Goal: Information Seeking & Learning: Check status

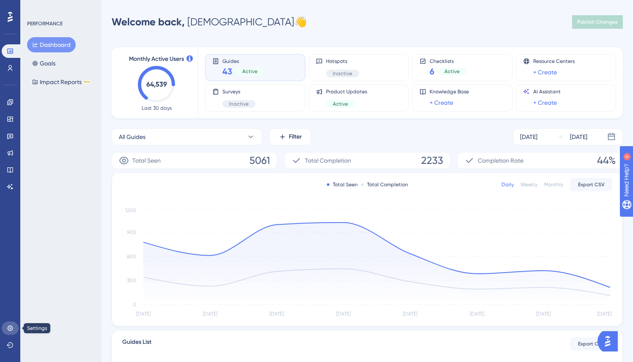
click at [8, 328] on icon at bounding box center [10, 328] width 7 height 7
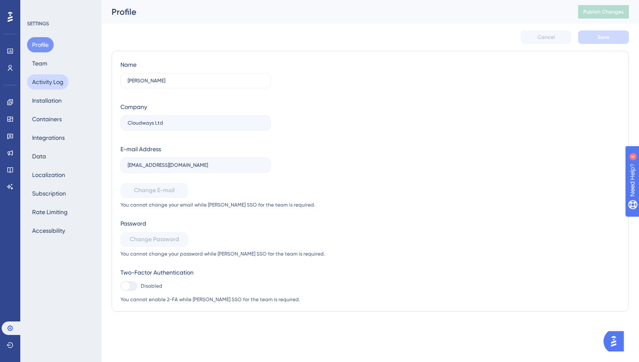
click at [60, 82] on button "Activity Log" at bounding box center [47, 81] width 41 height 15
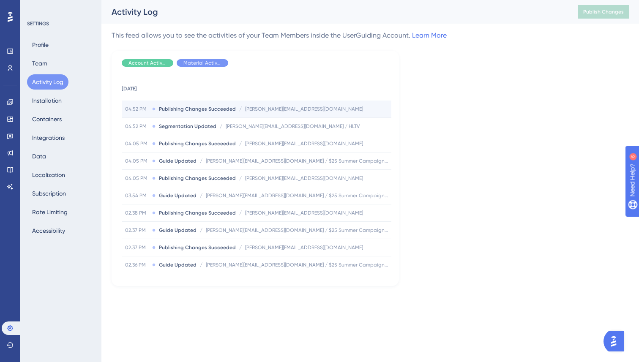
click at [189, 110] on span "Publishing Changes Succeeded" at bounding box center [197, 109] width 77 height 7
click at [261, 112] on span "[PERSON_NAME][EMAIL_ADDRESS][DOMAIN_NAME]" at bounding box center [304, 109] width 118 height 7
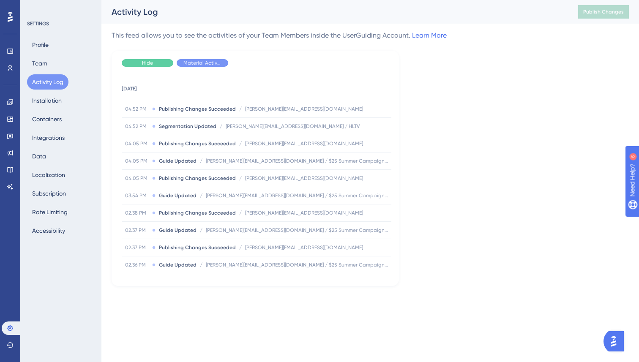
click at [162, 61] on div "Hide" at bounding box center [148, 63] width 52 height 8
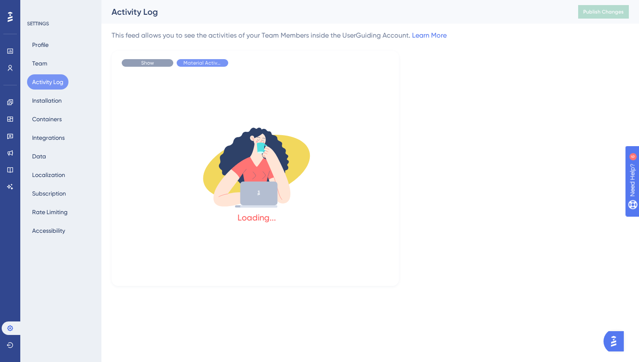
click at [162, 61] on div "Show" at bounding box center [148, 63] width 52 height 8
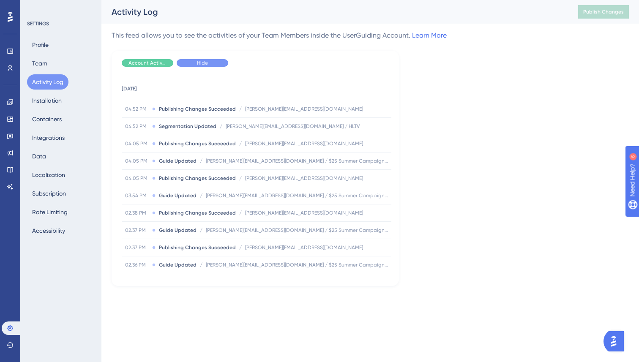
click at [208, 66] on div "Hide" at bounding box center [203, 63] width 52 height 8
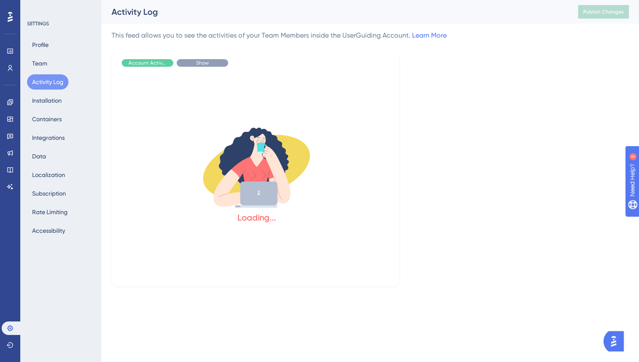
click at [208, 66] on span "Show" at bounding box center [202, 63] width 13 height 7
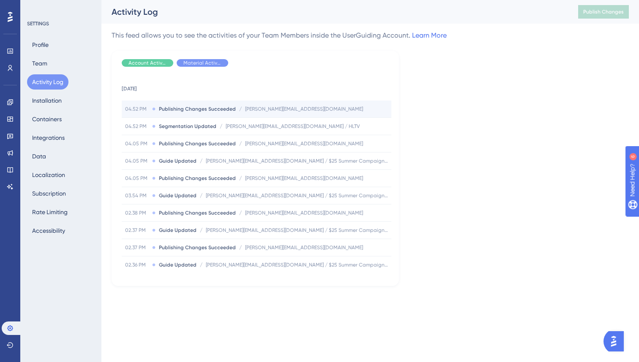
click at [221, 112] on span "Publishing Changes Succeeded" at bounding box center [197, 109] width 77 height 7
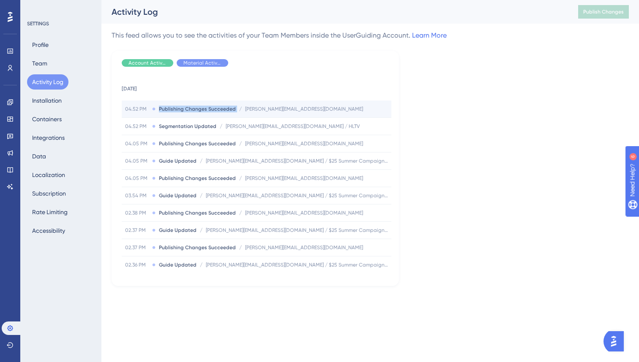
click at [221, 112] on span "Publishing Changes Succeeded" at bounding box center [197, 109] width 77 height 7
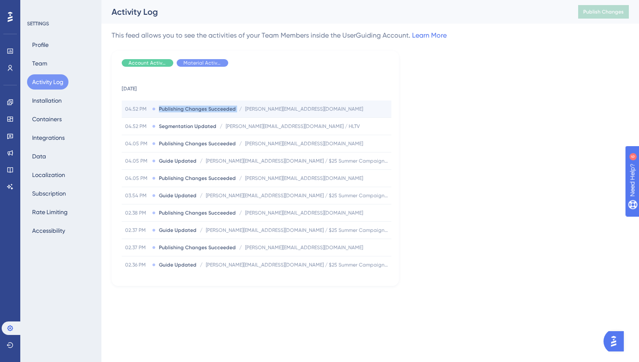
click at [221, 112] on span "Publishing Changes Succeeded" at bounding box center [197, 109] width 77 height 7
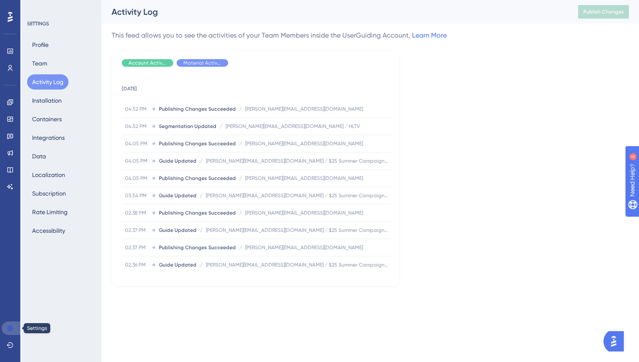
click at [9, 328] on icon at bounding box center [10, 328] width 7 height 7
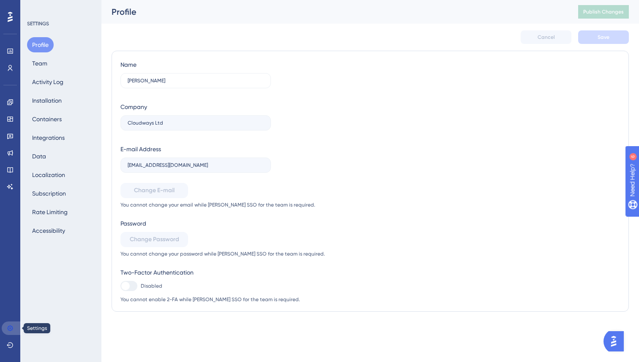
click at [12, 328] on icon at bounding box center [9, 328] width 5 height 5
